Goal: Complete application form

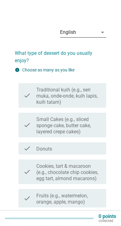
click at [103, 29] on icon "arrow_drop_down" at bounding box center [102, 32] width 7 height 7
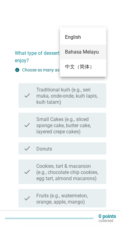
click at [88, 50] on div "Bahasa Melayu" at bounding box center [83, 51] width 36 height 7
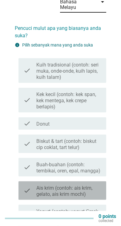
scroll to position [28, 0]
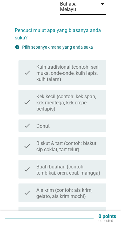
click at [84, 122] on div "check_box_outline_blank Donut" at bounding box center [68, 125] width 65 height 7
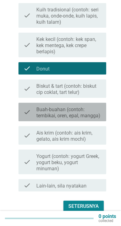
scroll to position [88, 0]
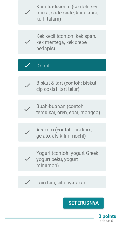
click at [86, 199] on div "Seterusnya" at bounding box center [83, 202] width 30 height 7
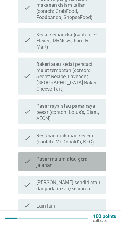
scroll to position [136, 0]
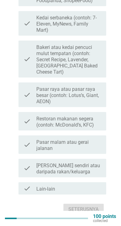
click at [81, 162] on label "[PERSON_NAME] sendiri atau daripada rakan/keluarga" at bounding box center [68, 168] width 65 height 12
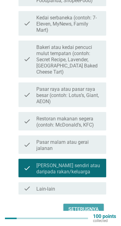
click at [90, 205] on div "Seterusnya" at bounding box center [83, 208] width 30 height 7
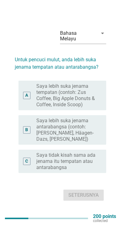
scroll to position [15, 0]
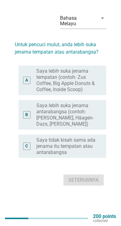
click at [83, 153] on label "Saya tidak kisah sama ada jenama itu tempatan atau antarabangsa" at bounding box center [66, 146] width 60 height 18
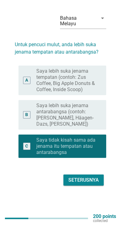
click at [86, 183] on div "Seterusnya" at bounding box center [83, 179] width 30 height 7
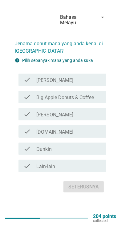
scroll to position [0, 0]
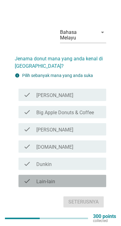
click at [73, 183] on div "check_box_outline_blank Lain-lain" at bounding box center [68, 180] width 65 height 7
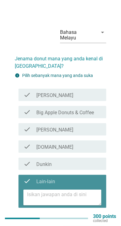
scroll to position [20, 0]
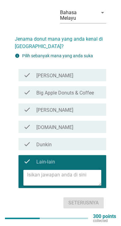
click at [67, 157] on div "check_box_outline_blank Lain-lain" at bounding box center [68, 160] width 65 height 7
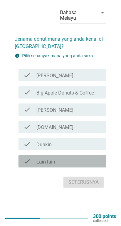
scroll to position [15, 0]
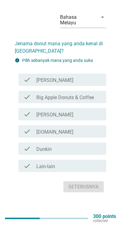
click at [68, 152] on div "check_box_outline_blank Dunkin" at bounding box center [68, 148] width 65 height 7
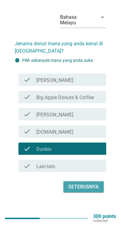
click at [83, 190] on div "Seterusnya" at bounding box center [83, 186] width 30 height 7
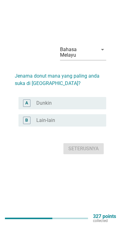
scroll to position [0, 0]
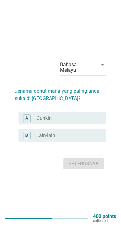
click at [70, 138] on div "radio_button_unchecked Lain-lain" at bounding box center [66, 135] width 60 height 6
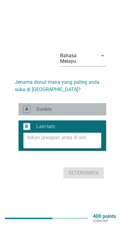
click at [69, 112] on div "radio_button_unchecked Dunkin" at bounding box center [66, 109] width 60 height 6
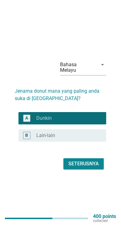
click at [74, 136] on div "B radio_button_unchecked Lain-lain" at bounding box center [62, 135] width 88 height 12
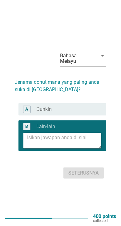
click at [73, 144] on textarea at bounding box center [64, 140] width 74 height 16
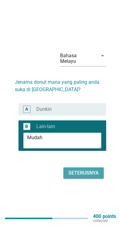
type textarea "Mudah"
click at [88, 176] on div "Seterusnya" at bounding box center [83, 172] width 30 height 7
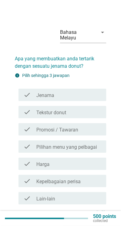
click at [69, 194] on div "check_box_outline_blank Lain-lain" at bounding box center [68, 197] width 65 height 7
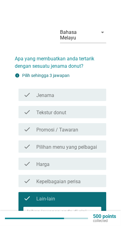
click at [80, 212] on textarea at bounding box center [64, 214] width 74 height 16
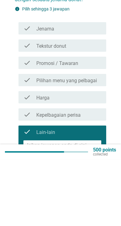
scroll to position [45, 0]
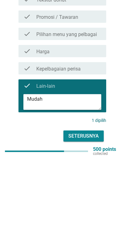
type textarea "Mudah"
click at [93, 199] on div "Seterusnya" at bounding box center [83, 202] width 30 height 7
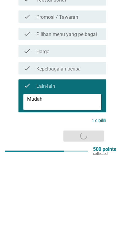
scroll to position [0, 0]
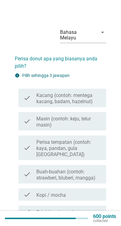
click at [78, 191] on div "check_box_outline_blank Kopi / mocha" at bounding box center [68, 194] width 65 height 7
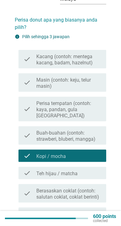
scroll to position [40, 0]
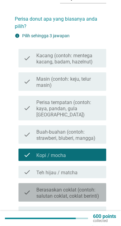
click at [87, 187] on label "Berasaskan coklat (contoh: salutan coklat, coklat berinti)" at bounding box center [68, 193] width 65 height 12
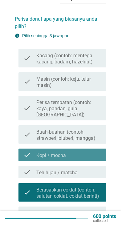
click at [92, 148] on div "check check_box_outline_blank Kopi / mocha" at bounding box center [62, 154] width 88 height 12
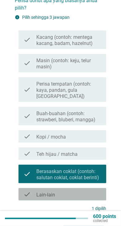
scroll to position [73, 0]
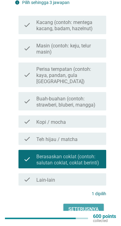
click at [84, 205] on div "Seterusnya" at bounding box center [83, 208] width 30 height 7
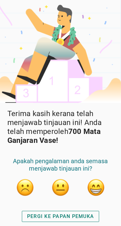
click at [95, 185] on button "button" at bounding box center [96, 187] width 18 height 18
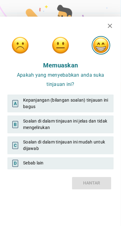
click at [104, 105] on div "A Kepanjangan (bilangan soalan) tinjauan ini bagus" at bounding box center [60, 103] width 106 height 18
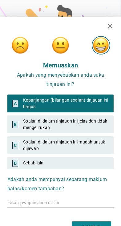
click at [94, 225] on div "HANTAR" at bounding box center [91, 227] width 17 height 6
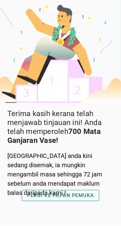
click at [90, 151] on div "[GEOGRAPHIC_DATA] anda kini sedang disemak, ia mungkin mengambil masa sehingga …" at bounding box center [60, 174] width 106 height 46
